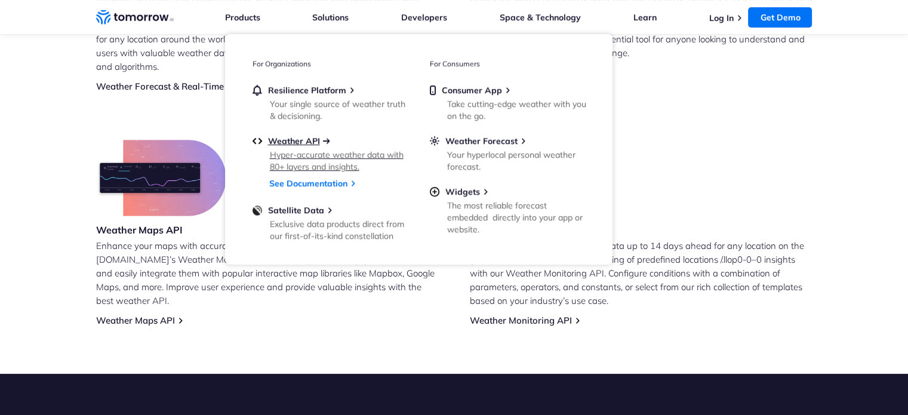
click at [302, 142] on span "Weather API" at bounding box center [294, 140] width 52 height 11
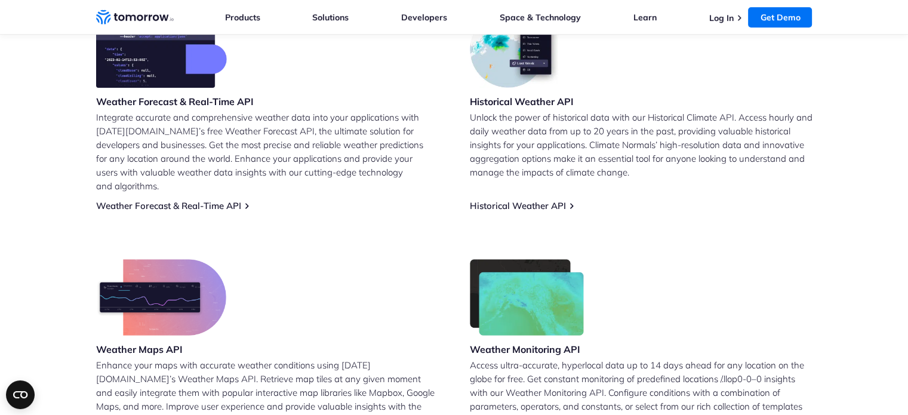
scroll to position [477, 0]
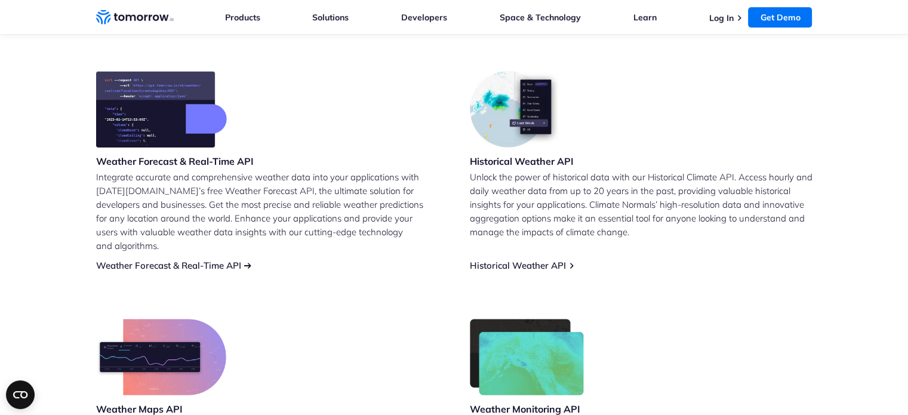
click at [165, 260] on link "Weather Forecast & Real-Time API" at bounding box center [168, 265] width 145 height 11
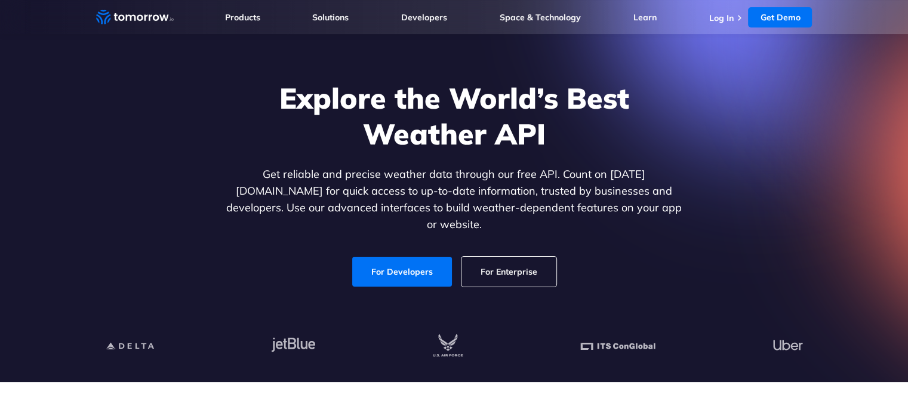
scroll to position [60, 0]
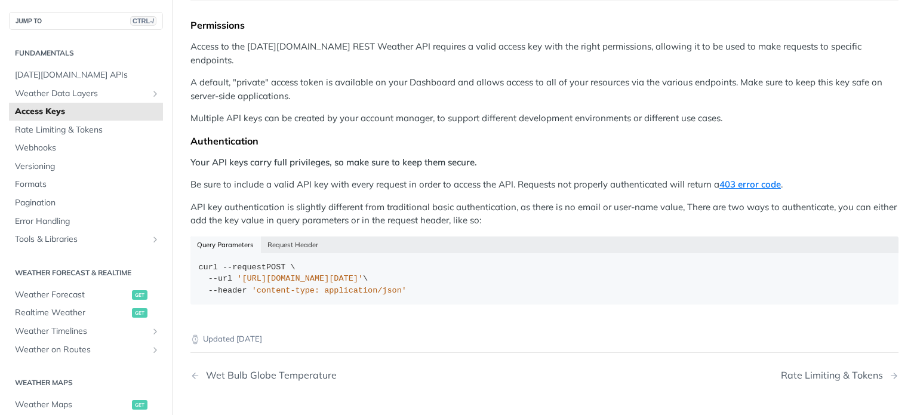
scroll to position [119, 0]
click at [78, 293] on span "Weather Forecast" at bounding box center [72, 295] width 114 height 12
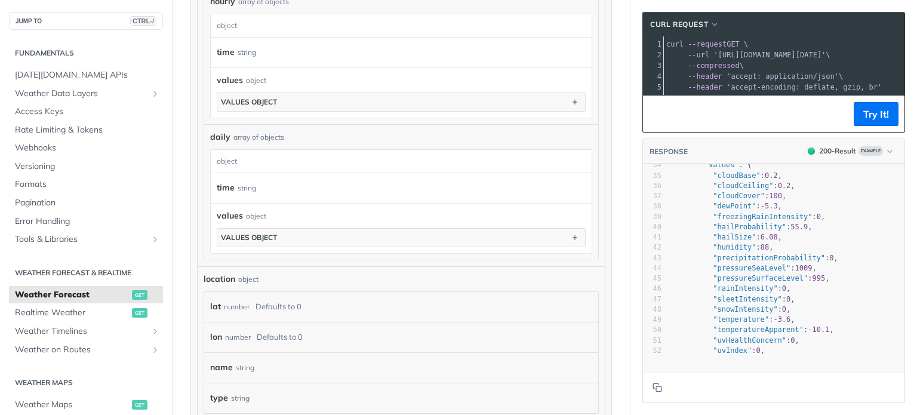
scroll to position [537, 0]
